Goal: Find specific page/section: Find specific page/section

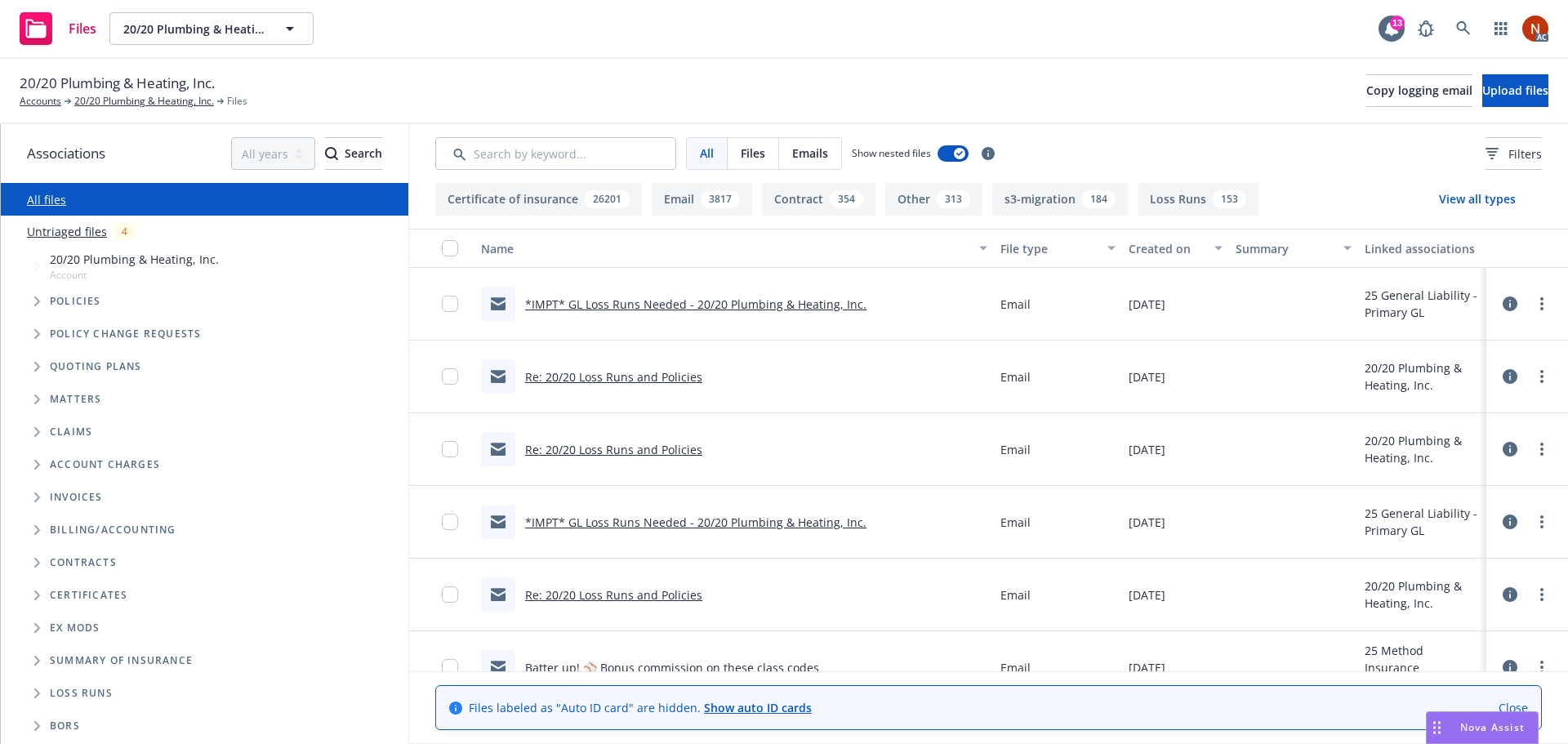
click at [1158, 200] on button "Loss Runs 153" at bounding box center [1198, 199] width 121 height 33
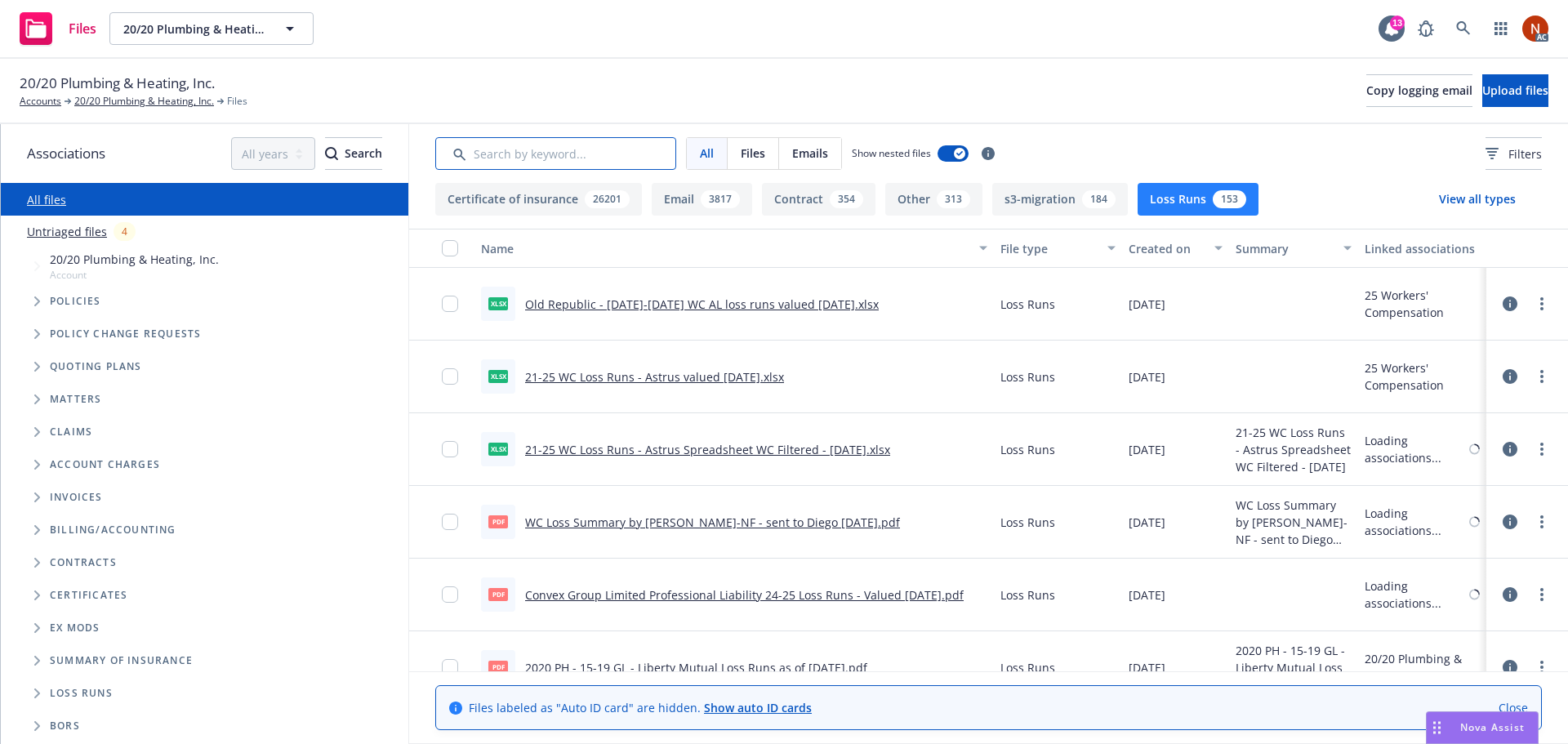
click at [591, 157] on input "Search by keyword..." at bounding box center [555, 153] width 241 height 33
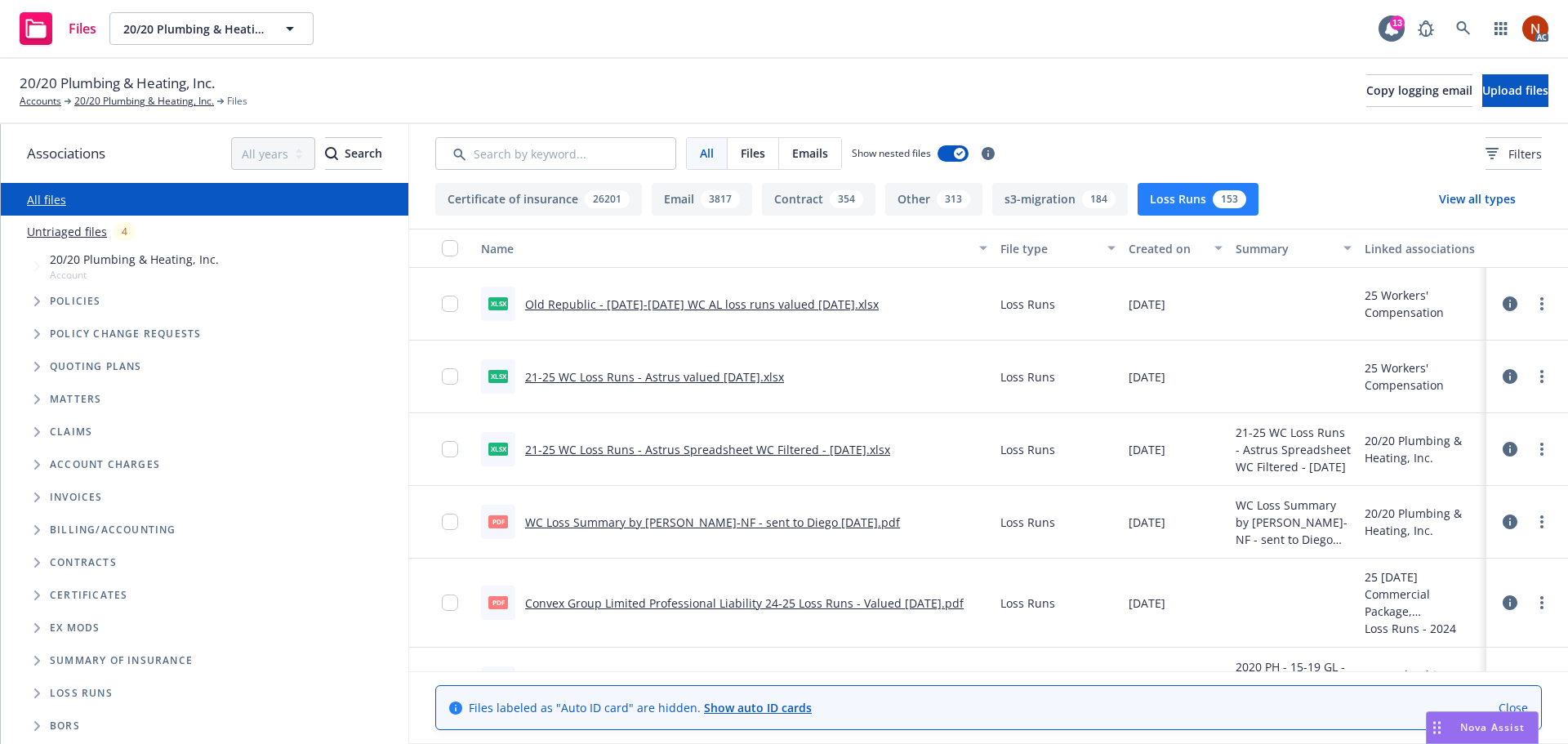
click at [822, 523] on link "WC Loss Summary by [PERSON_NAME]-NF - sent to Diego [DATE].pdf" at bounding box center [713, 522] width 375 height 15
